Goal: Information Seeking & Learning: Learn about a topic

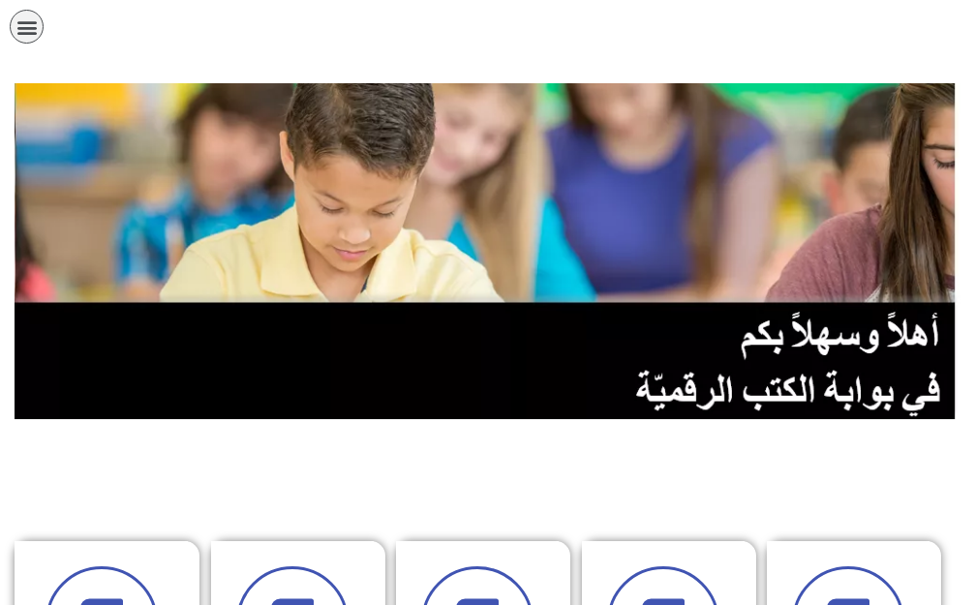
scroll to position [0, 38]
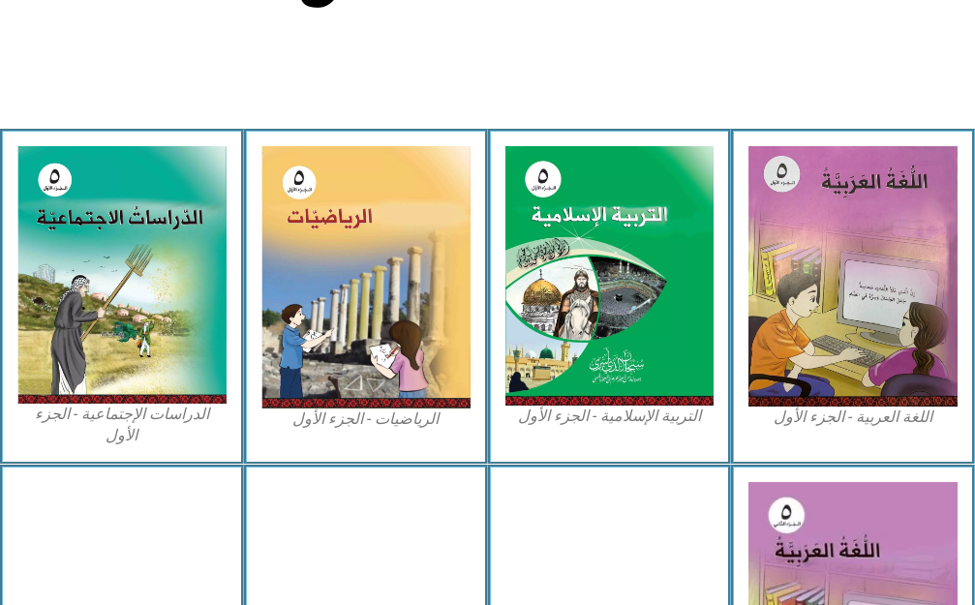
scroll to position [581, 0]
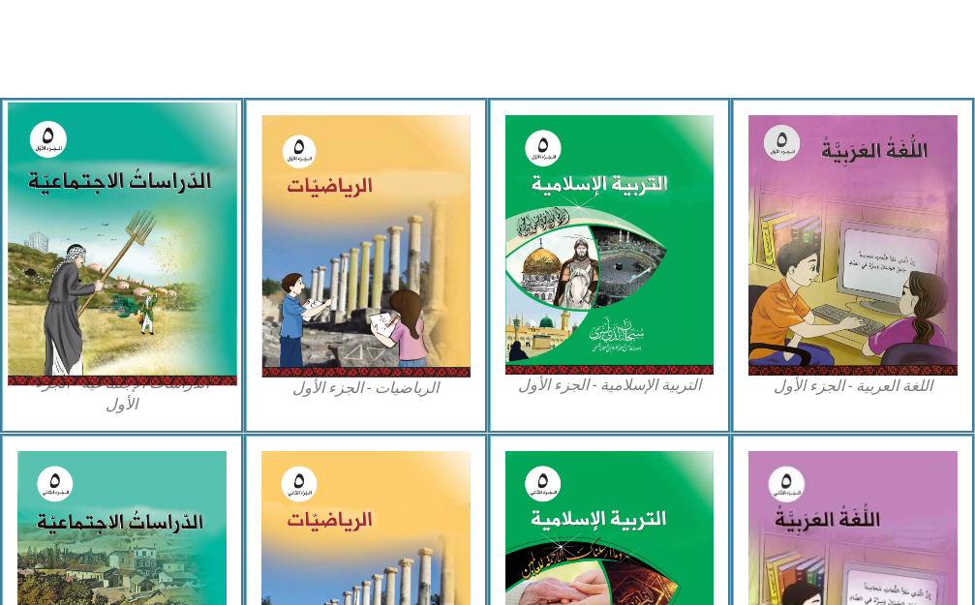
click at [101, 350] on img at bounding box center [121, 244] width 229 height 284
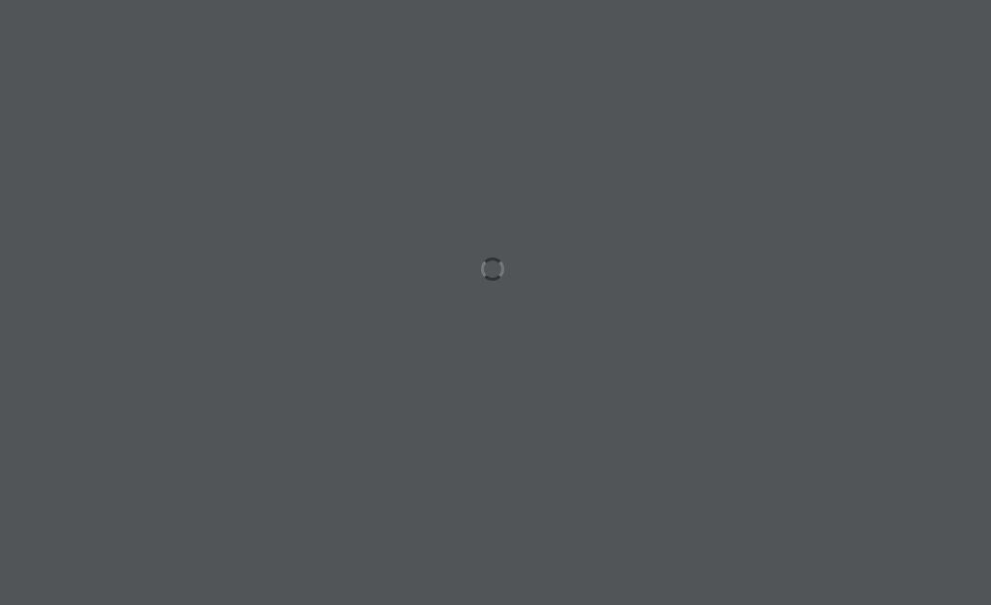
scroll to position [0, 38]
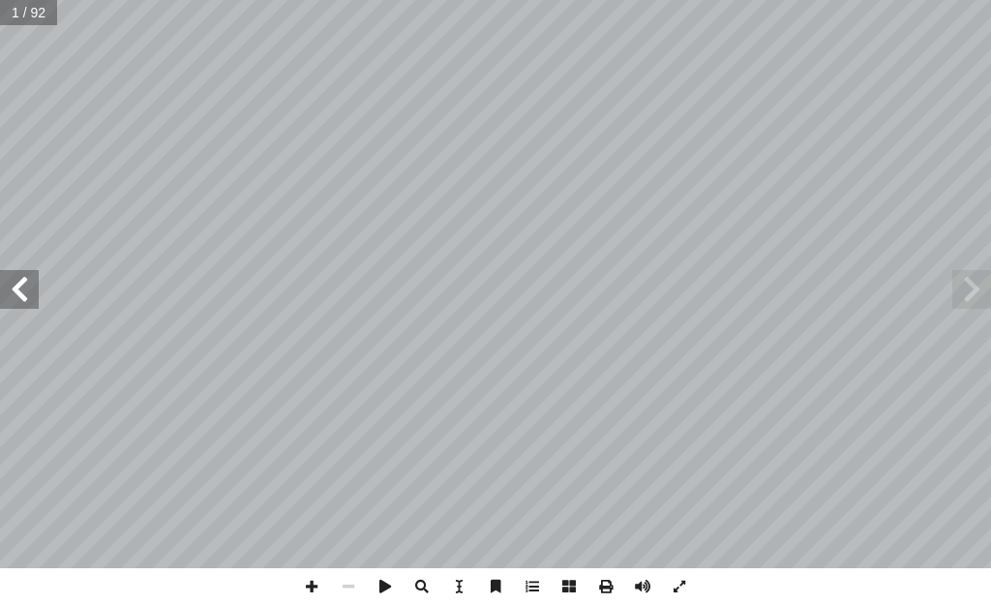
drag, startPoint x: 2, startPoint y: 296, endPoint x: 17, endPoint y: 301, distance: 16.2
click at [8, 299] on span at bounding box center [19, 289] width 39 height 39
click at [26, 303] on span at bounding box center [19, 289] width 39 height 39
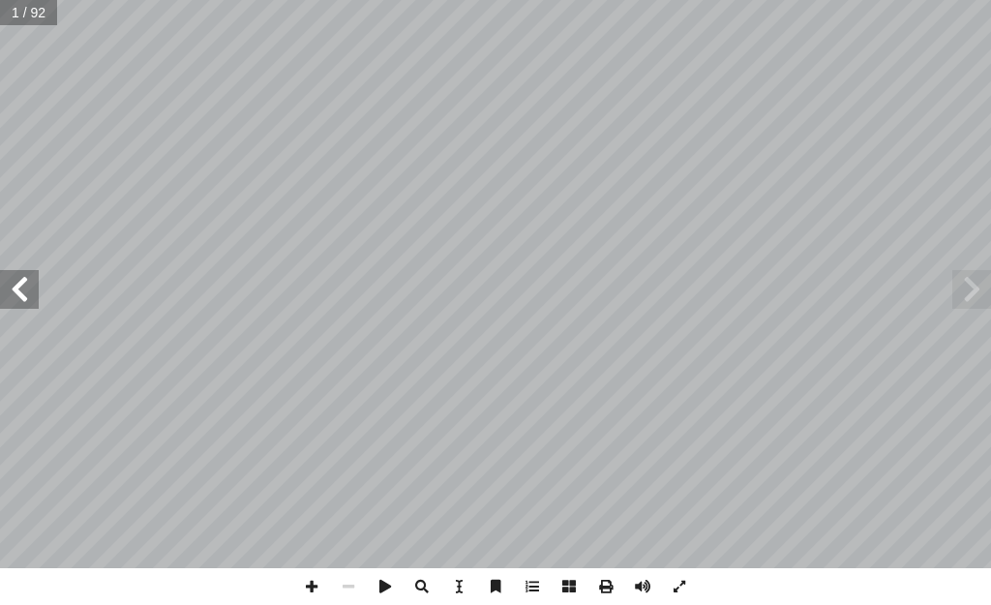
click at [26, 303] on span at bounding box center [19, 289] width 39 height 39
click at [30, 304] on span at bounding box center [19, 289] width 39 height 39
click at [307, 575] on span at bounding box center [311, 586] width 37 height 37
click at [311, 599] on span at bounding box center [311, 586] width 37 height 37
